Goal: Task Accomplishment & Management: Manage account settings

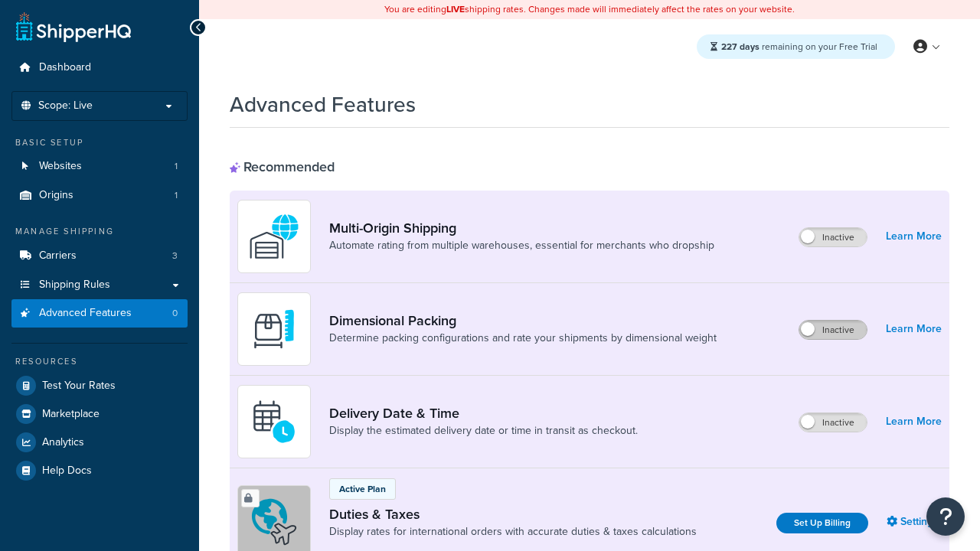
click at [833, 321] on label "Inactive" at bounding box center [832, 330] width 67 height 18
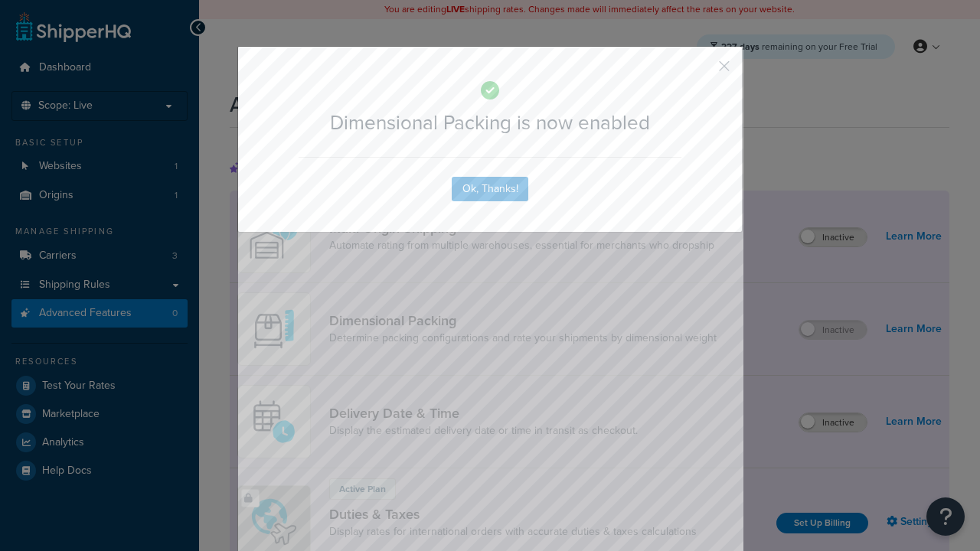
scroll to position [54, 0]
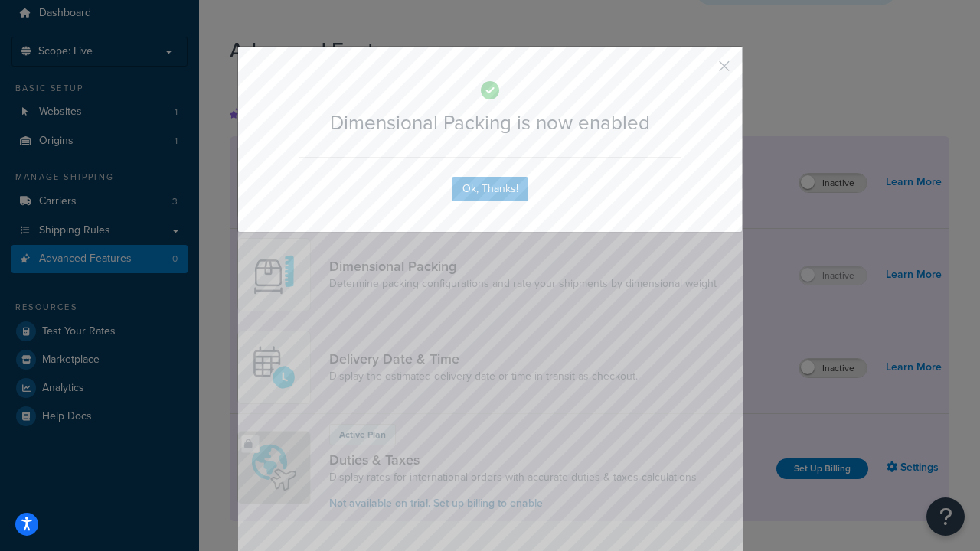
click at [701, 71] on button "button" at bounding box center [702, 72] width 4 height 4
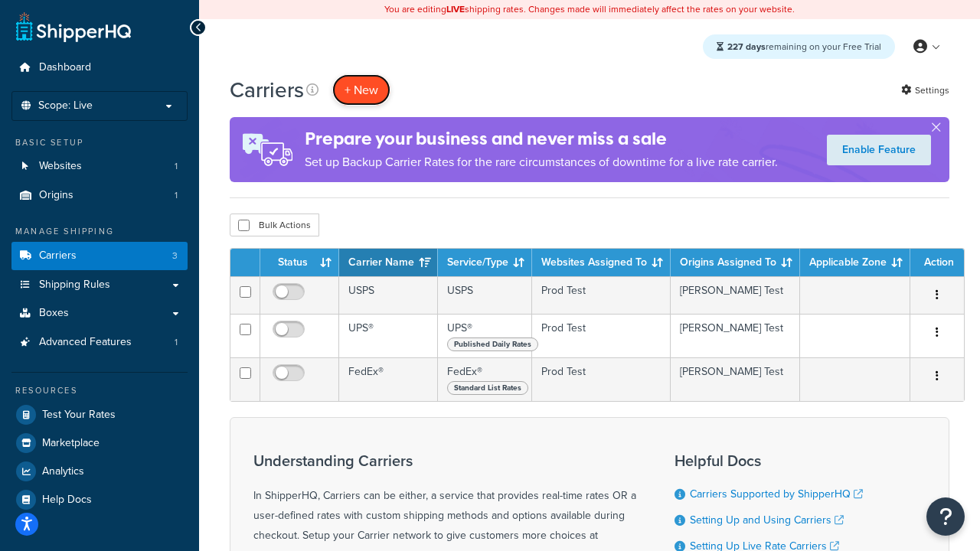
click at [361, 90] on button "+ New" at bounding box center [361, 89] width 58 height 31
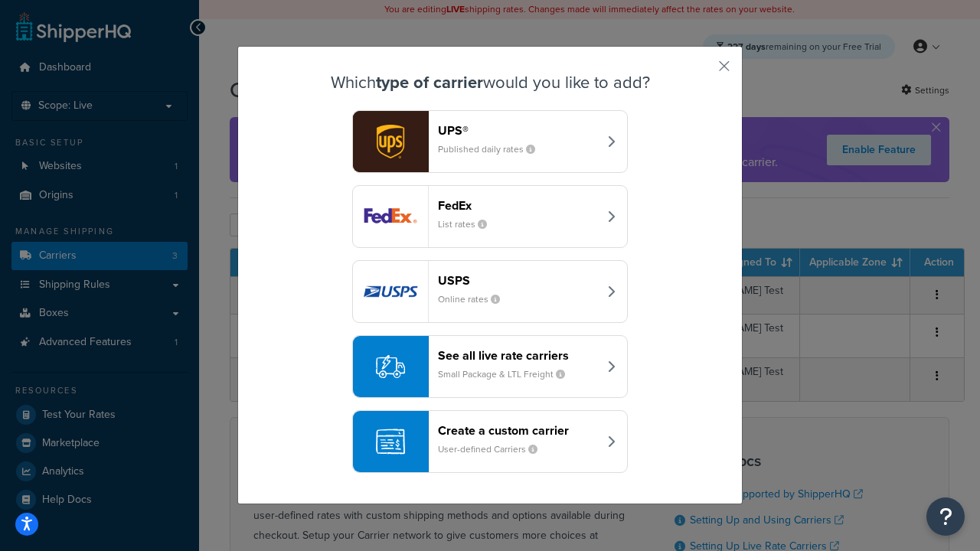
click at [517, 205] on header "FedEx" at bounding box center [518, 205] width 160 height 15
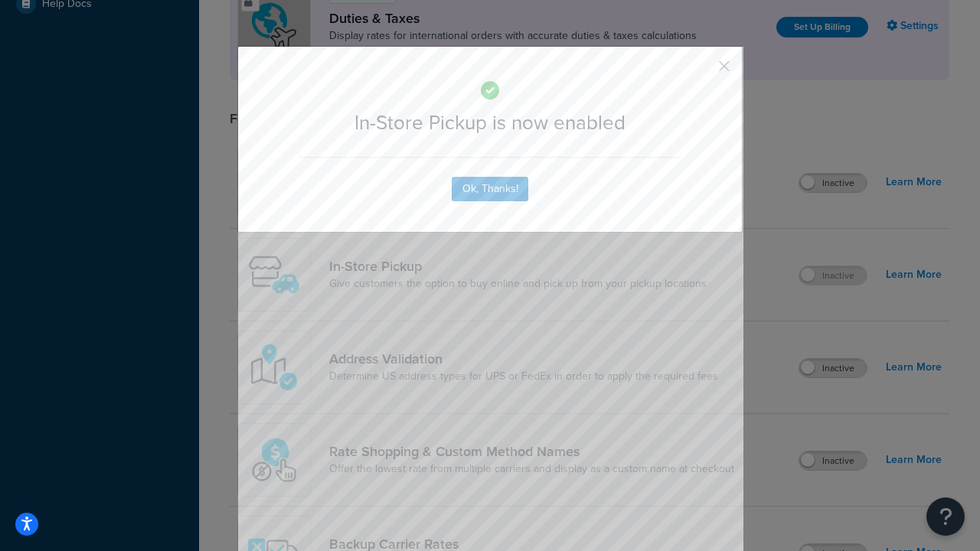
scroll to position [525, 0]
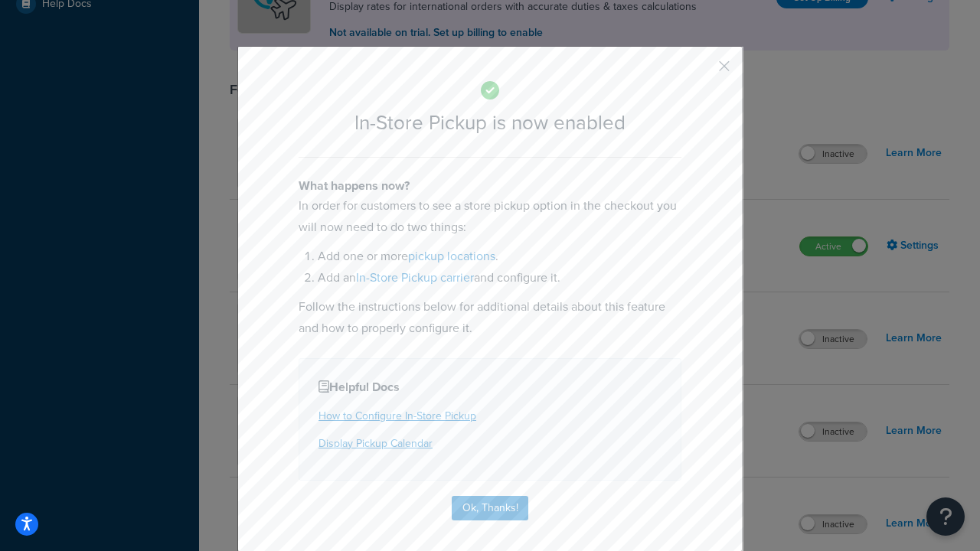
click at [701, 71] on button "button" at bounding box center [702, 72] width 4 height 4
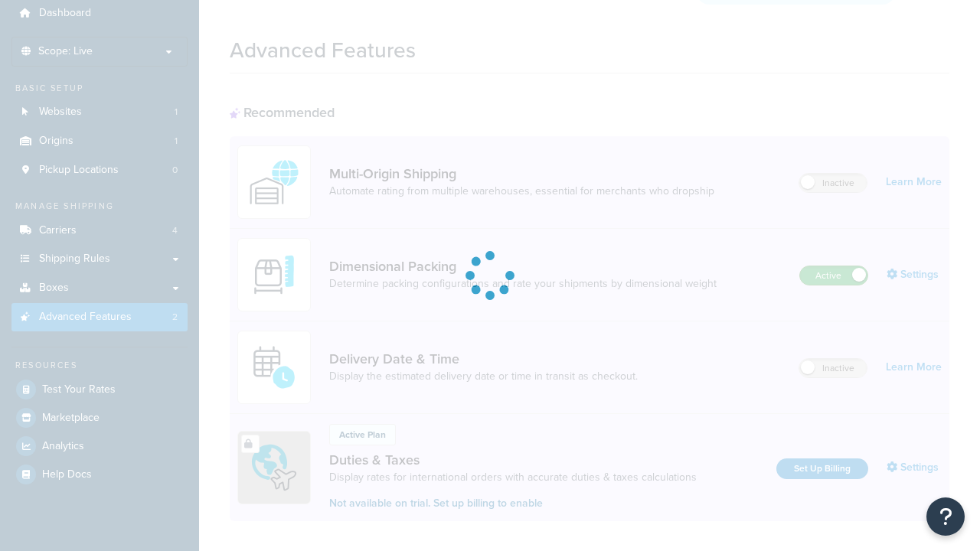
click at [834, 266] on label "Active" at bounding box center [833, 275] width 67 height 18
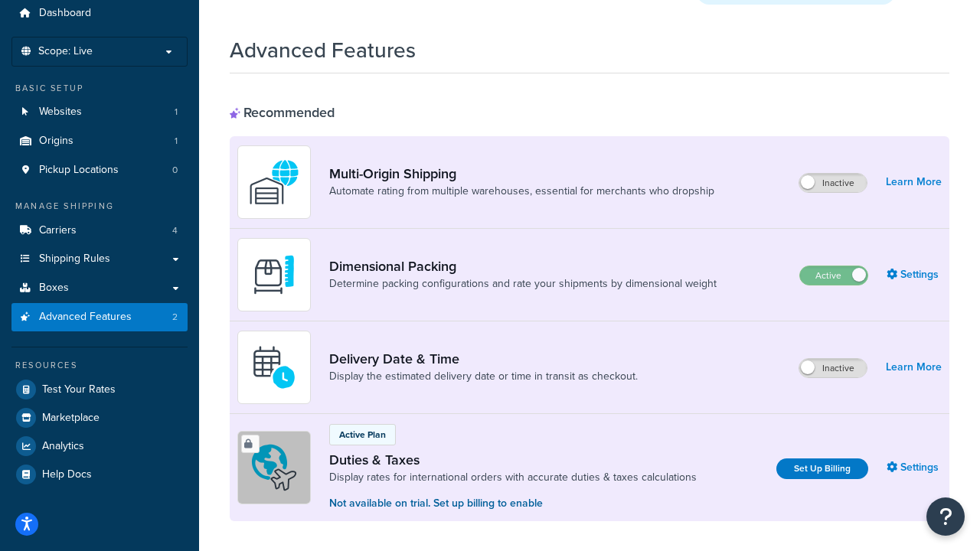
scroll to position [321, 0]
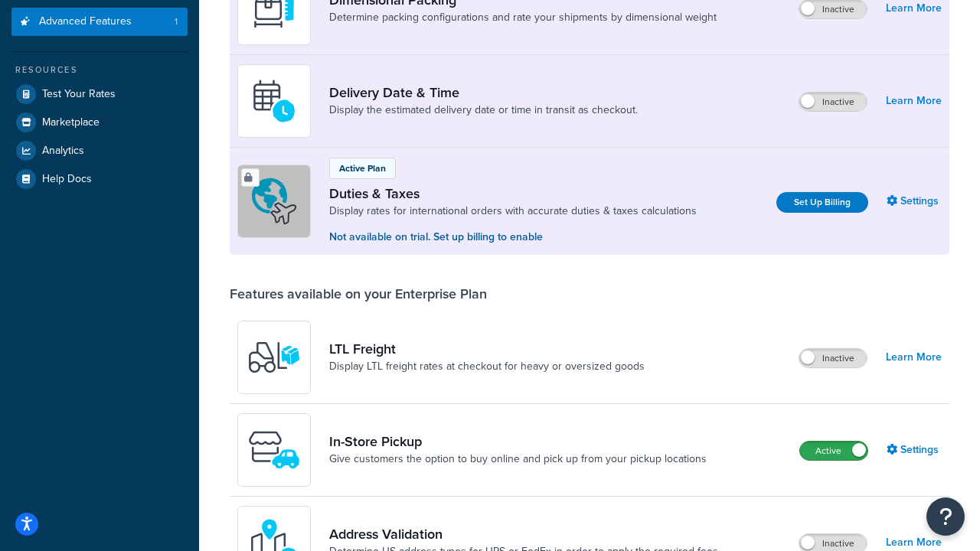
click at [834, 451] on label "Active" at bounding box center [833, 451] width 67 height 18
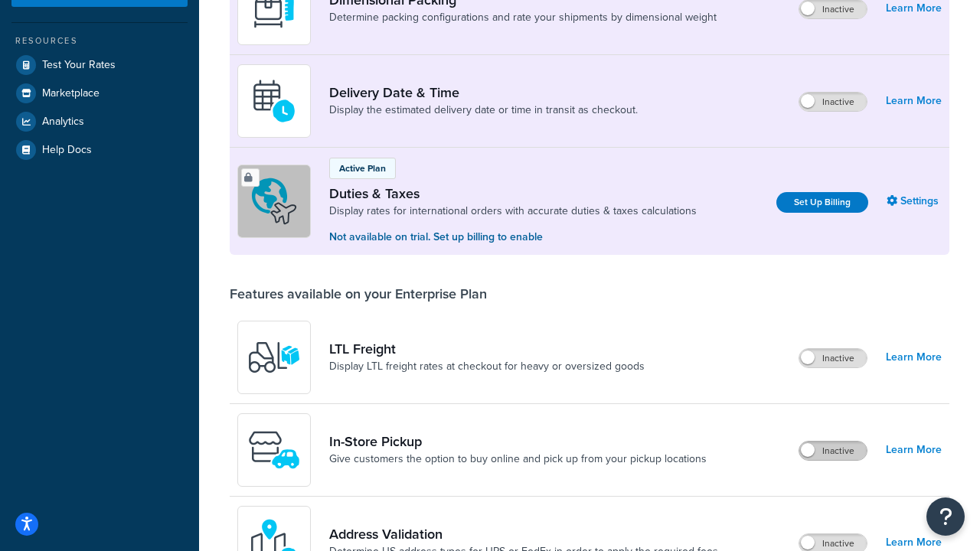
scroll to position [292, 0]
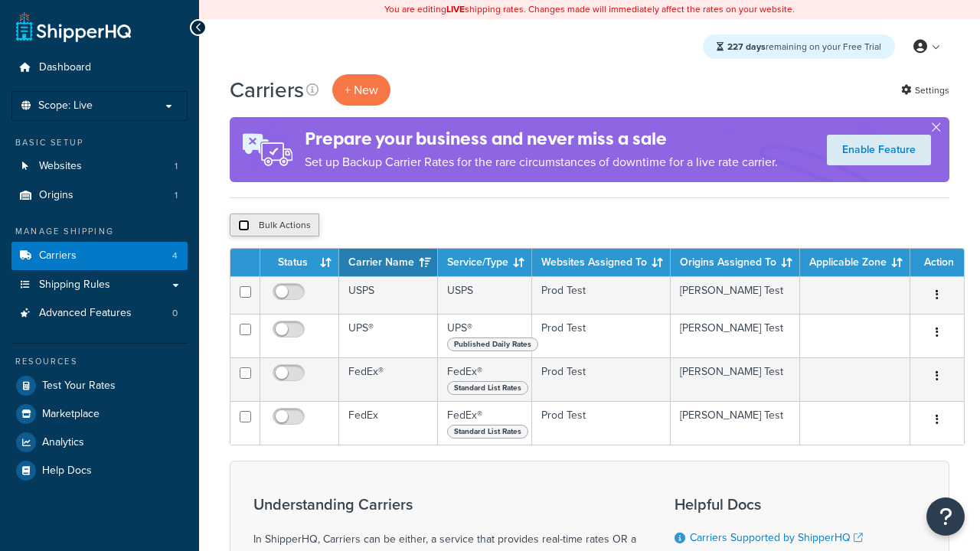
click at [243, 226] on input "checkbox" at bounding box center [243, 225] width 11 height 11
checkbox input "true"
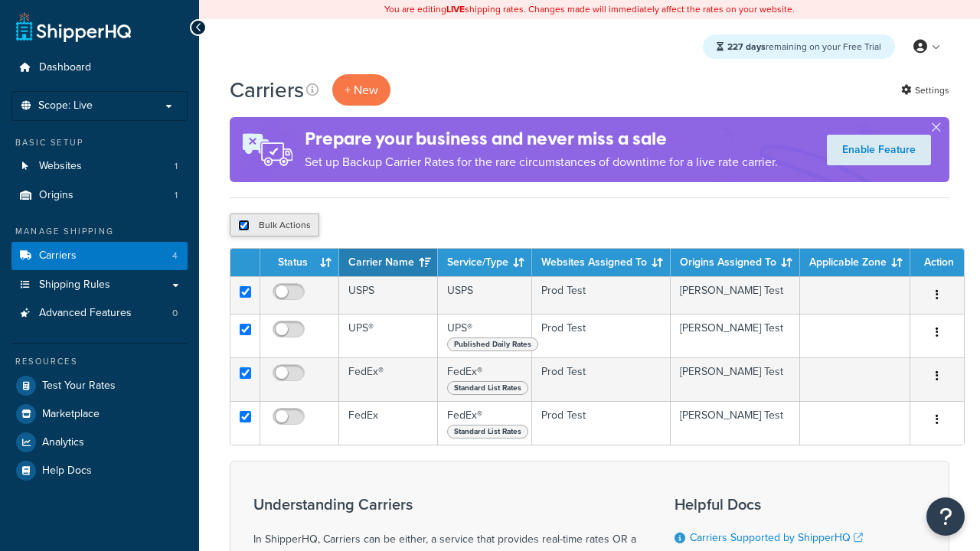
checkbox input "true"
click at [0, 0] on button "Delete" at bounding box center [0, 0] width 0 height 0
